Goal: Use online tool/utility: Utilize a website feature to perform a specific function

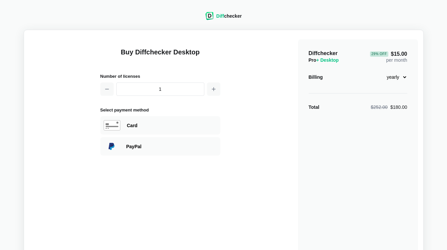
click at [131, 54] on h1 "Buy Diffchecker Desktop" at bounding box center [160, 55] width 120 height 17
click at [233, 15] on div "Diff checker" at bounding box center [228, 16] width 25 height 7
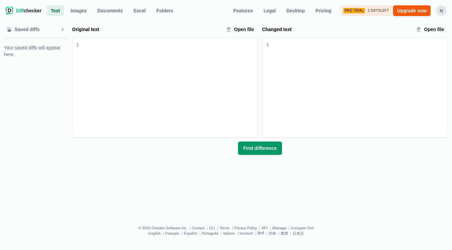
click at [252, 150] on span "Find difference" at bounding box center [260, 148] width 36 height 7
click at [208, 78] on div "Original text input" at bounding box center [168, 87] width 179 height 99
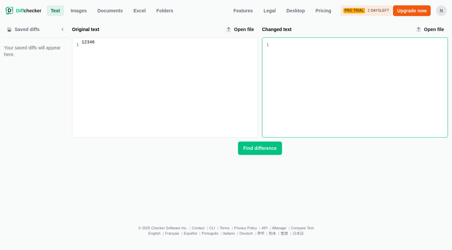
click at [329, 136] on div "Changed text input" at bounding box center [358, 87] width 179 height 99
click at [264, 153] on button "Find difference" at bounding box center [260, 147] width 44 height 13
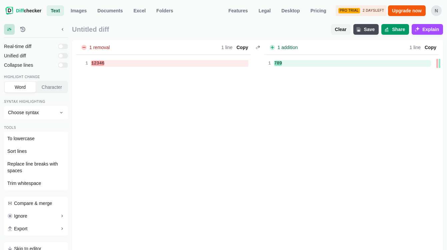
click at [400, 32] on span "Share" at bounding box center [399, 29] width 16 height 7
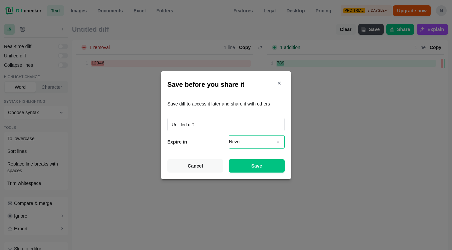
click at [250, 144] on select "Never 1 month 7 days 24 hours" at bounding box center [257, 141] width 56 height 13
drag, startPoint x: 317, startPoint y: 145, endPoint x: 314, endPoint y: 147, distance: 3.6
click at [317, 146] on div "Save before you share it Save diff to access it later and share it with others …" at bounding box center [226, 125] width 452 height 250
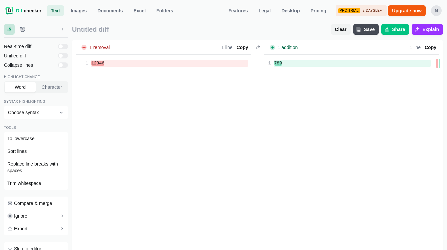
click at [423, 27] on span "Explain" at bounding box center [430, 29] width 19 height 7
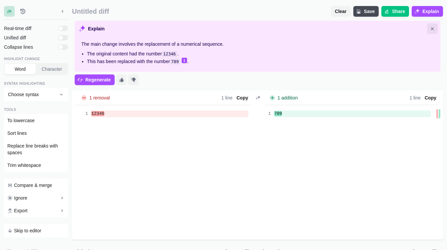
click at [431, 28] on icon "Close explanation" at bounding box center [432, 28] width 5 height 5
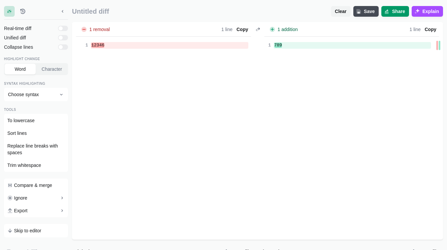
click at [402, 13] on span "Share" at bounding box center [399, 11] width 16 height 7
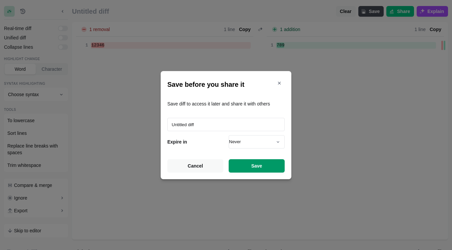
click at [255, 164] on span "Save" at bounding box center [257, 165] width 14 height 7
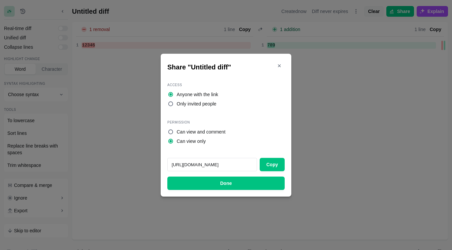
click at [213, 132] on span "Can view and comment" at bounding box center [201, 131] width 49 height 7
click at [173, 132] on input "Can view and comment" at bounding box center [170, 131] width 5 height 5
radio input "true"
radio input "false"
click at [423, 82] on div "Share "Untitled diff" Access Anyone with the link Only invited people Permissio…" at bounding box center [226, 125] width 452 height 250
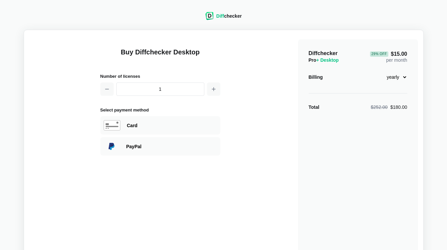
click at [122, 79] on h2 "Number of licenses" at bounding box center [160, 76] width 120 height 7
click at [126, 76] on h2 "Number of licenses" at bounding box center [160, 76] width 120 height 7
click at [171, 54] on h1 "Buy Diffchecker Desktop" at bounding box center [160, 55] width 120 height 17
click at [117, 79] on h2 "Number of licenses" at bounding box center [160, 76] width 120 height 7
click at [37, 65] on div "Buy Diffchecker Desktop Number of licenses 1 Select payment method Visa MasterC…" at bounding box center [223, 157] width 389 height 244
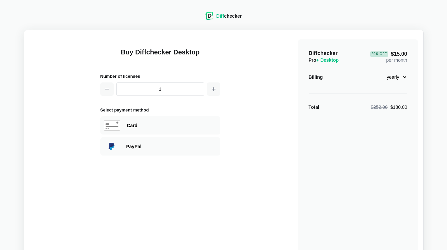
click at [219, 15] on span "Diff" at bounding box center [220, 15] width 8 height 5
